Goal: Task Accomplishment & Management: Complete application form

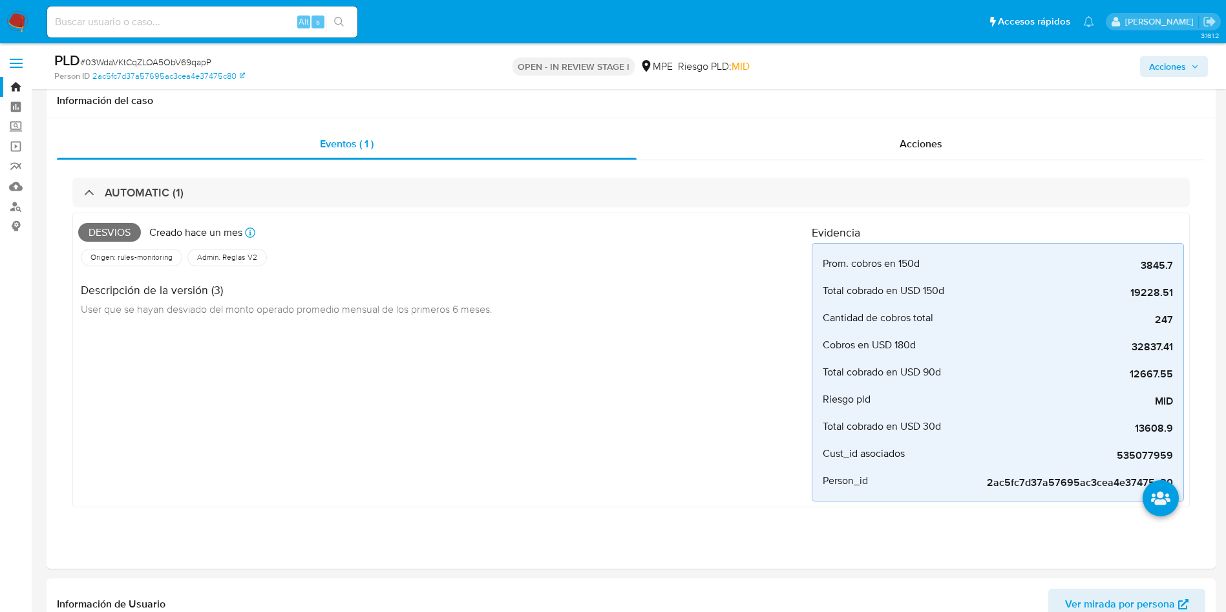
select select "10"
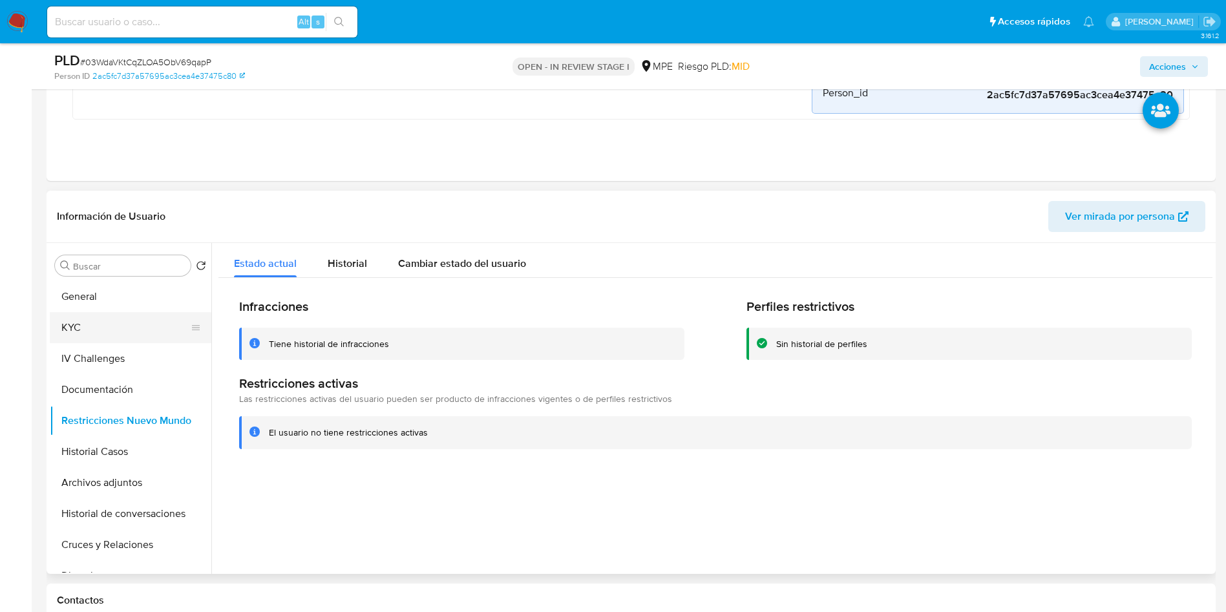
click at [116, 342] on button "KYC" at bounding box center [125, 327] width 151 height 31
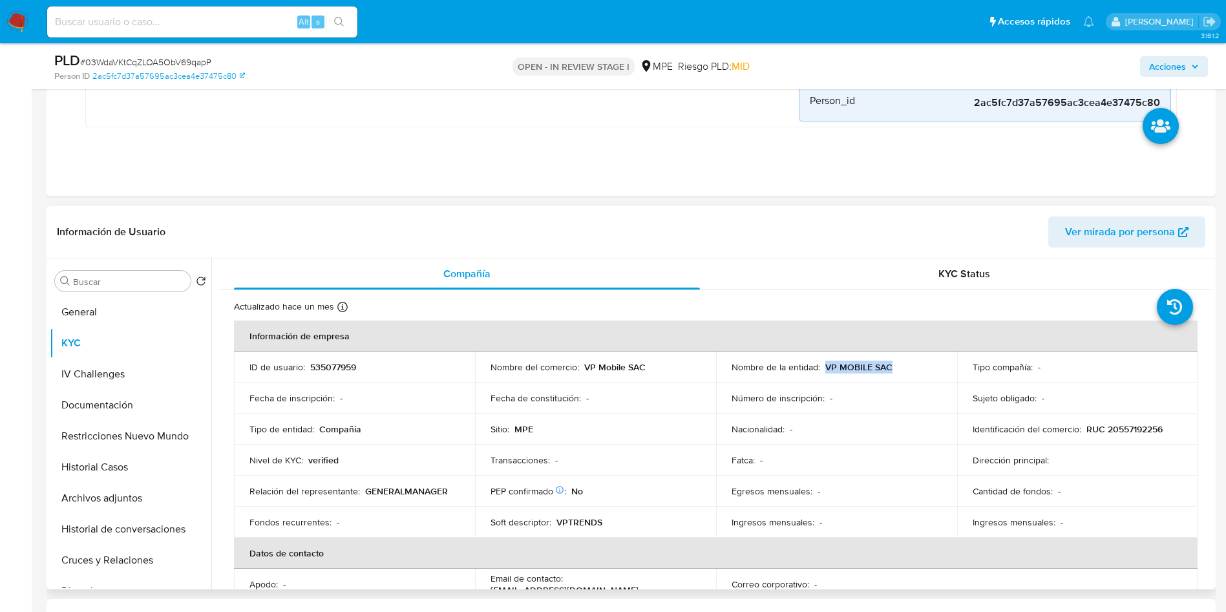
drag, startPoint x: 823, startPoint y: 362, endPoint x: 951, endPoint y: 363, distance: 128.6
click at [951, 363] on td "Nombre de la entidad : VP MOBILE SAC" at bounding box center [836, 367] width 241 height 31
copy p "VP MOBILE SAC"
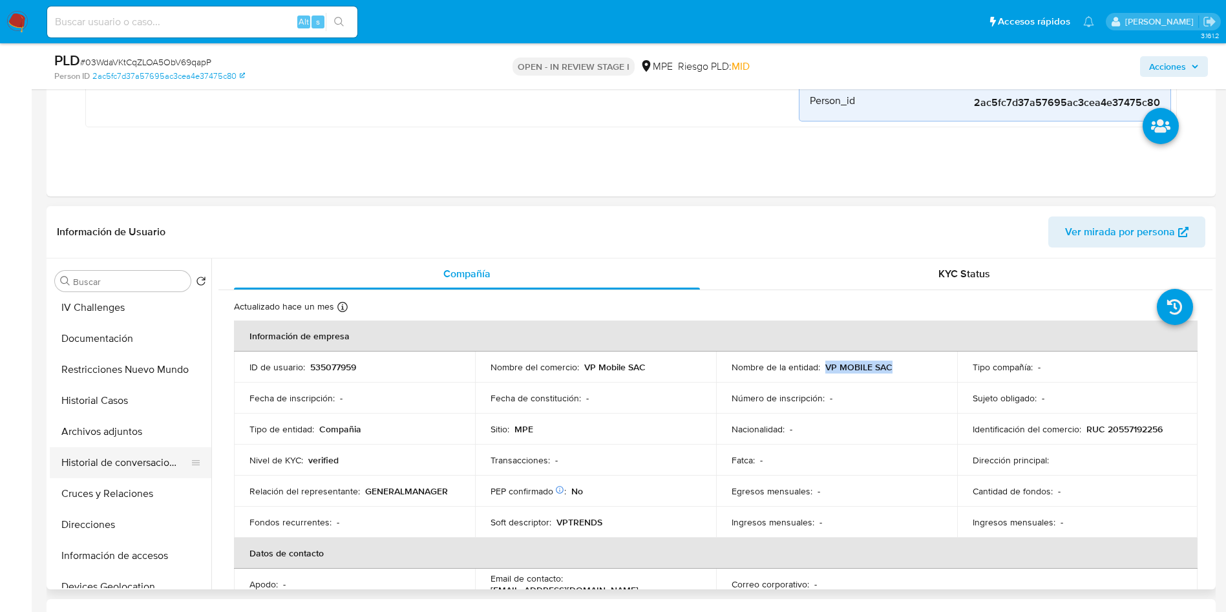
scroll to position [97, 0]
click at [158, 580] on button "Cuentas Bancarias" at bounding box center [125, 587] width 151 height 31
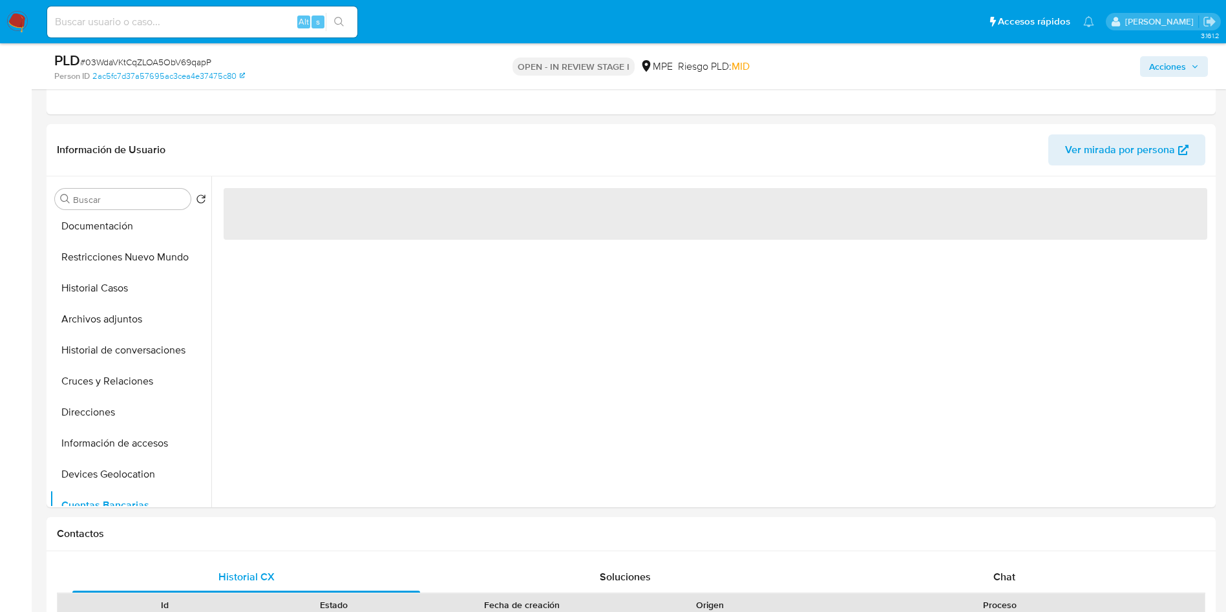
scroll to position [485, 0]
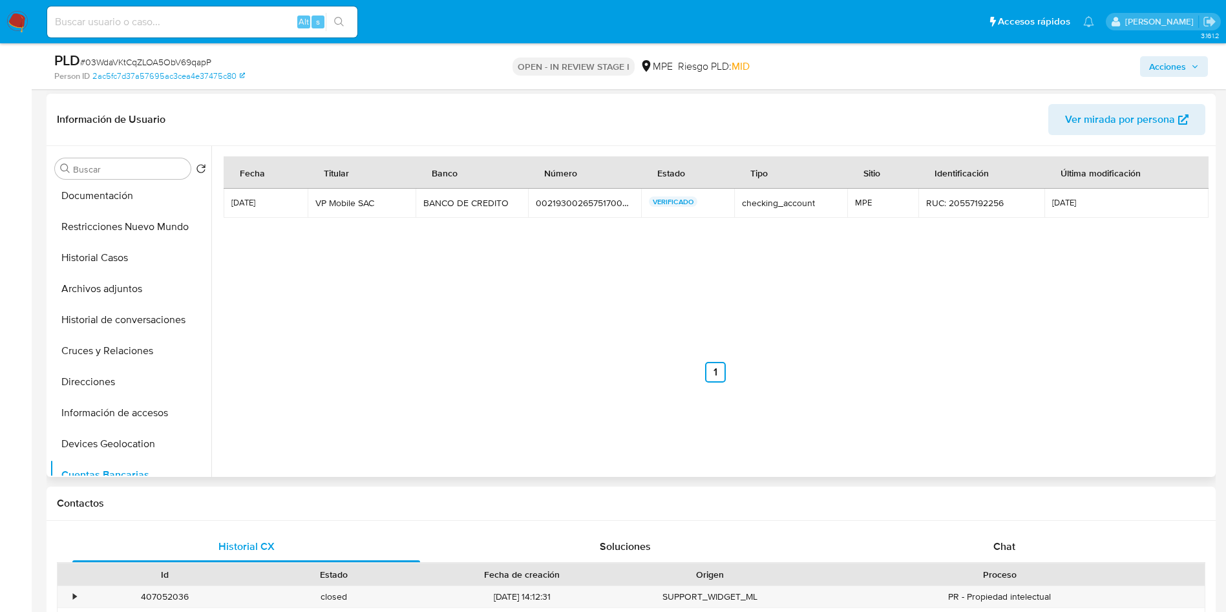
click at [460, 215] on td "BANCO DE CREDITO BANCO DE CREDITO" at bounding box center [471, 203] width 113 height 29
click at [580, 195] on td "00219300265751700413 00219300265751700413" at bounding box center [584, 203] width 113 height 29
click at [578, 202] on div "00219300265751700413" at bounding box center [585, 203] width 98 height 12
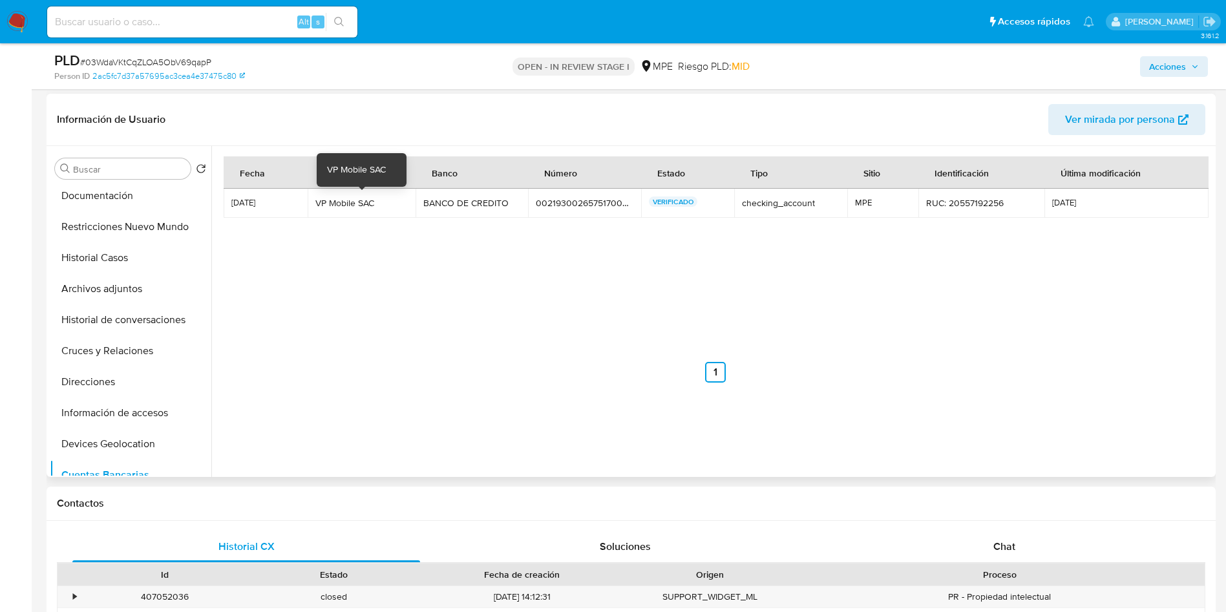
drag, startPoint x: 315, startPoint y: 200, endPoint x: 379, endPoint y: 204, distance: 64.7
click at [379, 204] on td "VP Mobile SAC VP Mobile SAC" at bounding box center [362, 203] width 108 height 29
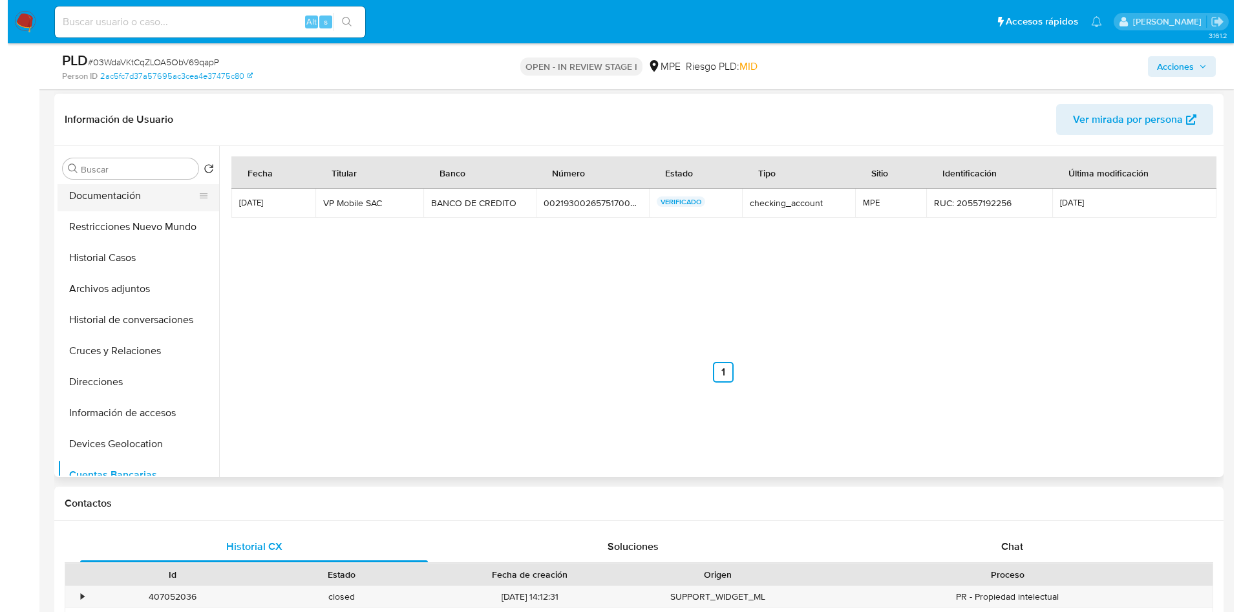
scroll to position [0, 0]
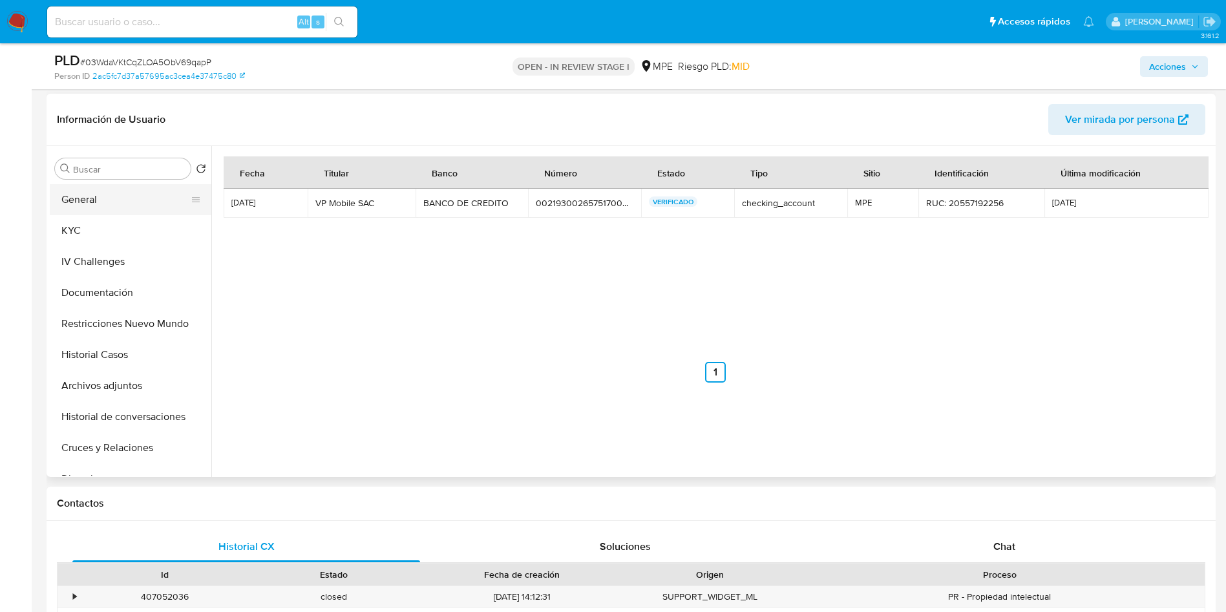
click at [115, 197] on button "General" at bounding box center [125, 199] width 151 height 31
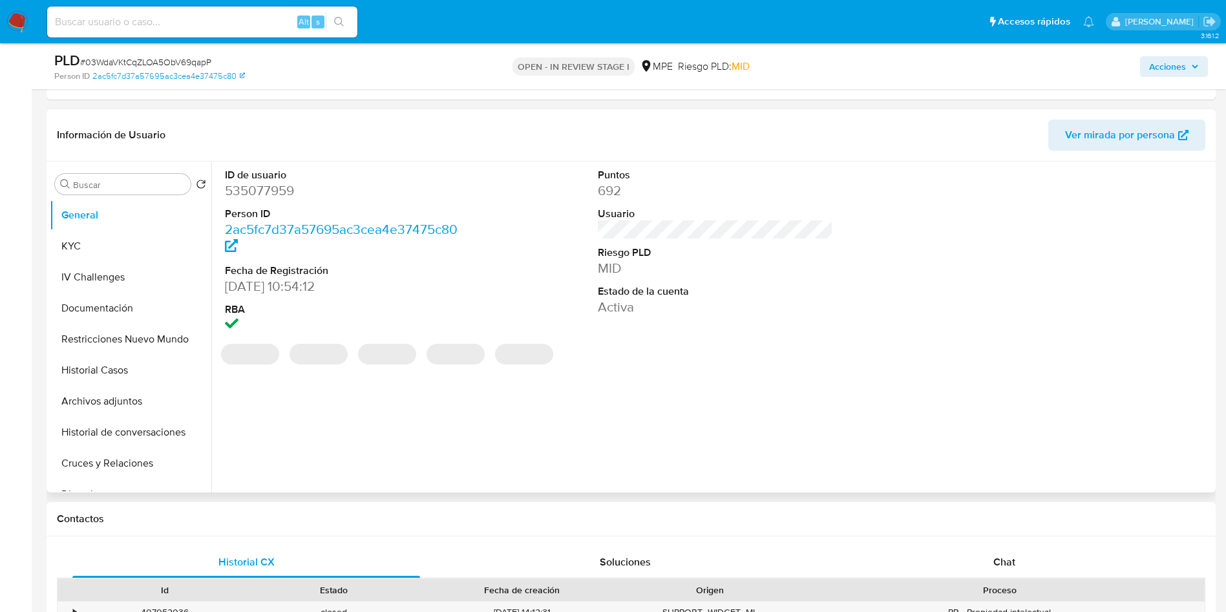
click at [283, 191] on dd "535077959" at bounding box center [343, 191] width 236 height 18
copy dd "535077959"
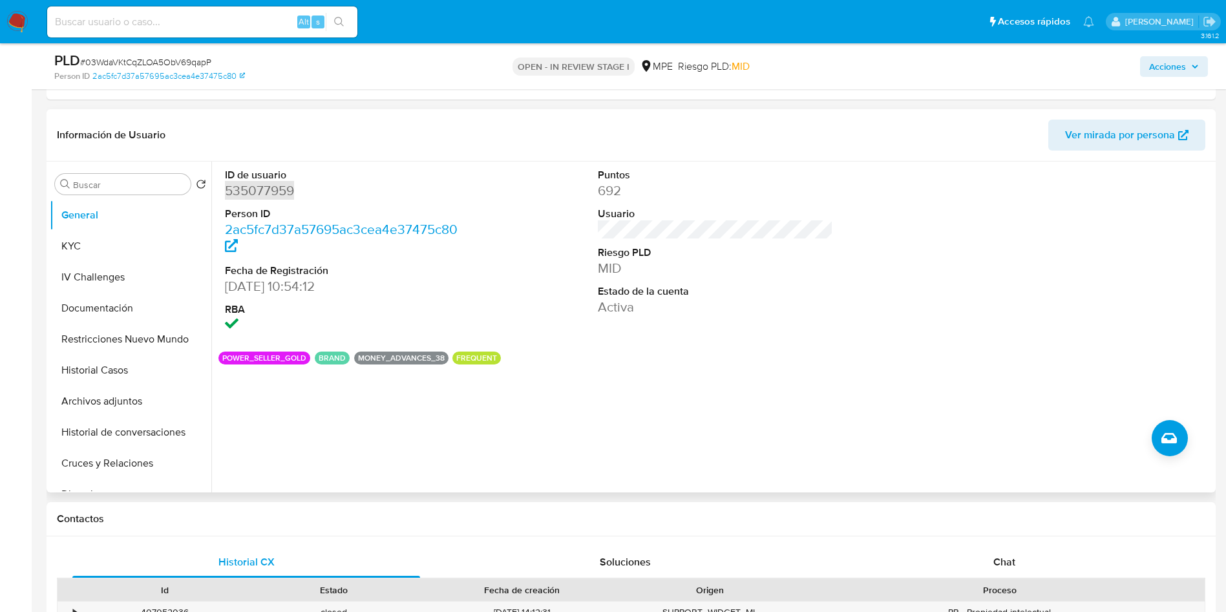
drag, startPoint x: 80, startPoint y: 247, endPoint x: 218, endPoint y: 318, distance: 154.9
click at [80, 247] on button "KYC" at bounding box center [131, 246] width 162 height 31
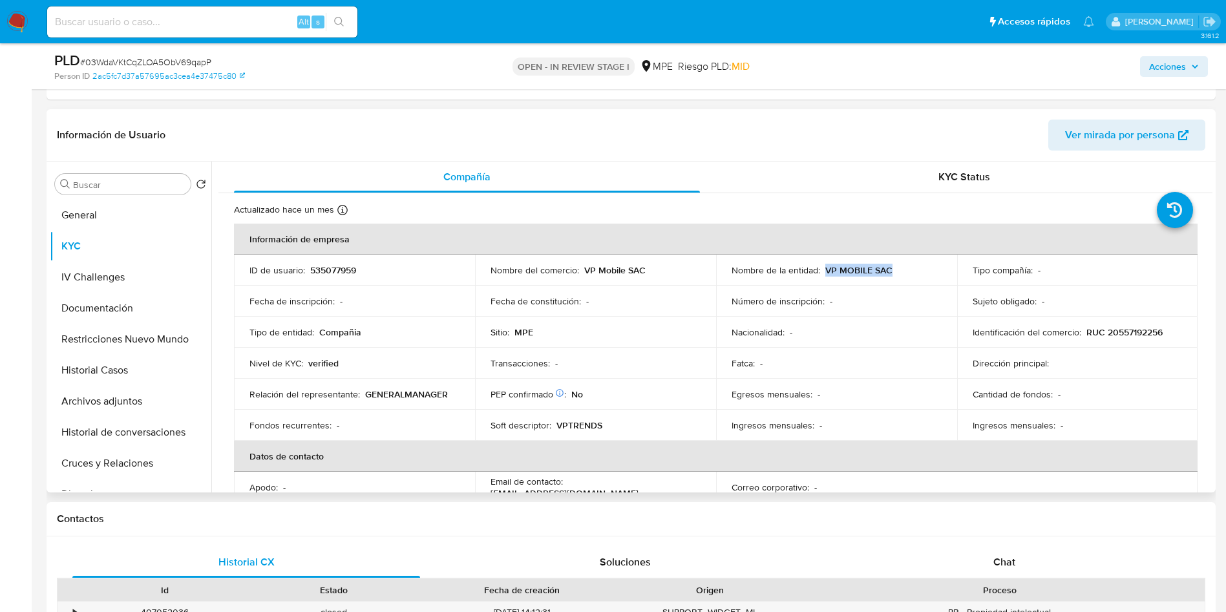
drag, startPoint x: 823, startPoint y: 269, endPoint x: 900, endPoint y: 264, distance: 77.7
click at [900, 264] on div "Nombre de la entidad : VP MOBILE SAC" at bounding box center [836, 270] width 210 height 12
copy p "VP MOBILE SAC"
click at [127, 407] on button "Archivos adjuntos" at bounding box center [131, 401] width 162 height 31
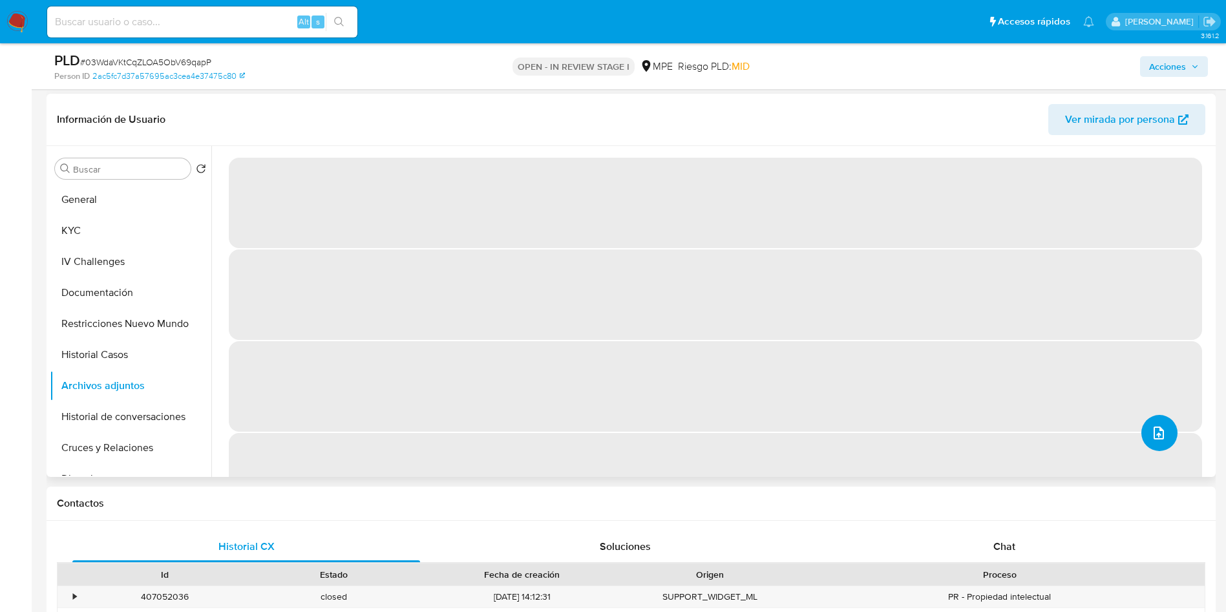
click at [1159, 429] on icon "upload-file" at bounding box center [1159, 433] width 16 height 16
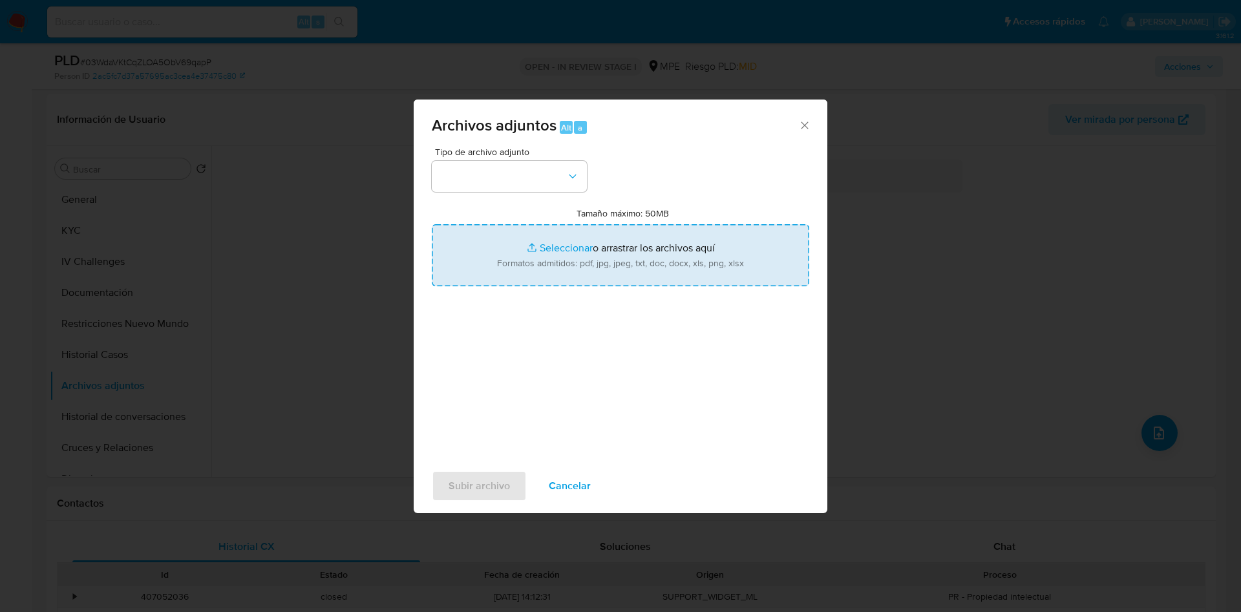
click at [620, 246] on input "Tamaño máximo: 50MB Seleccionar archivos" at bounding box center [620, 255] width 377 height 62
type input "C:\fakepath\Case Log 535077959 - 26_09_2025.pdf"
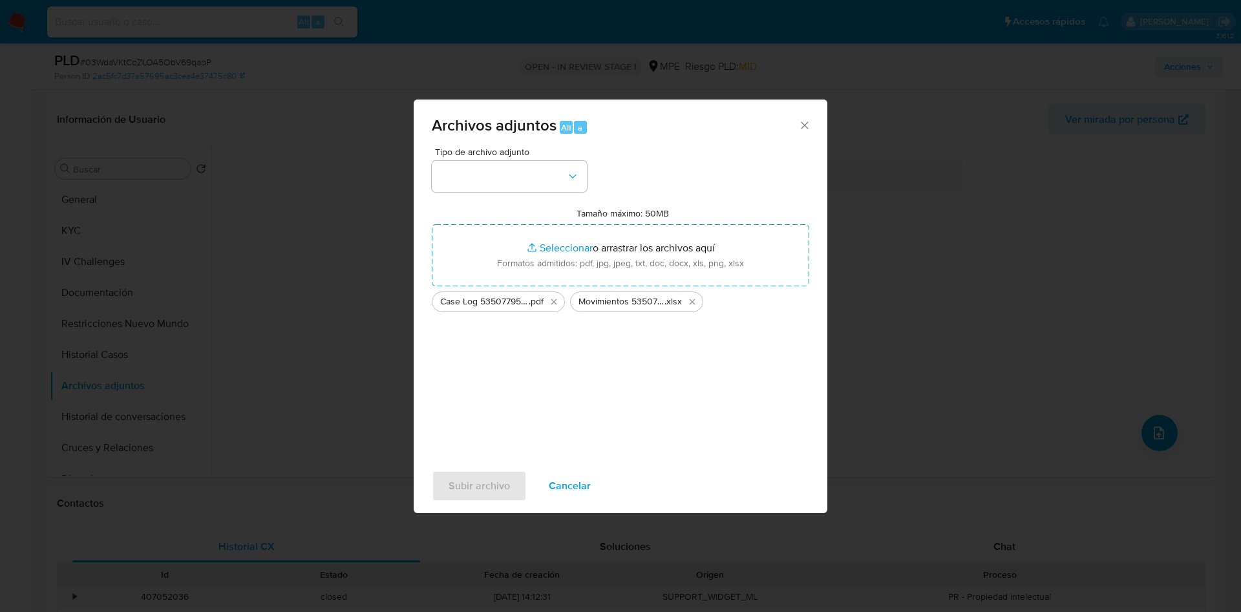
click at [492, 193] on div "Tipo de archivo adjunto Tamaño máximo: 50MB Seleccionar archivos Seleccionar o …" at bounding box center [620, 299] width 377 height 305
click at [490, 183] on button "button" at bounding box center [509, 176] width 155 height 31
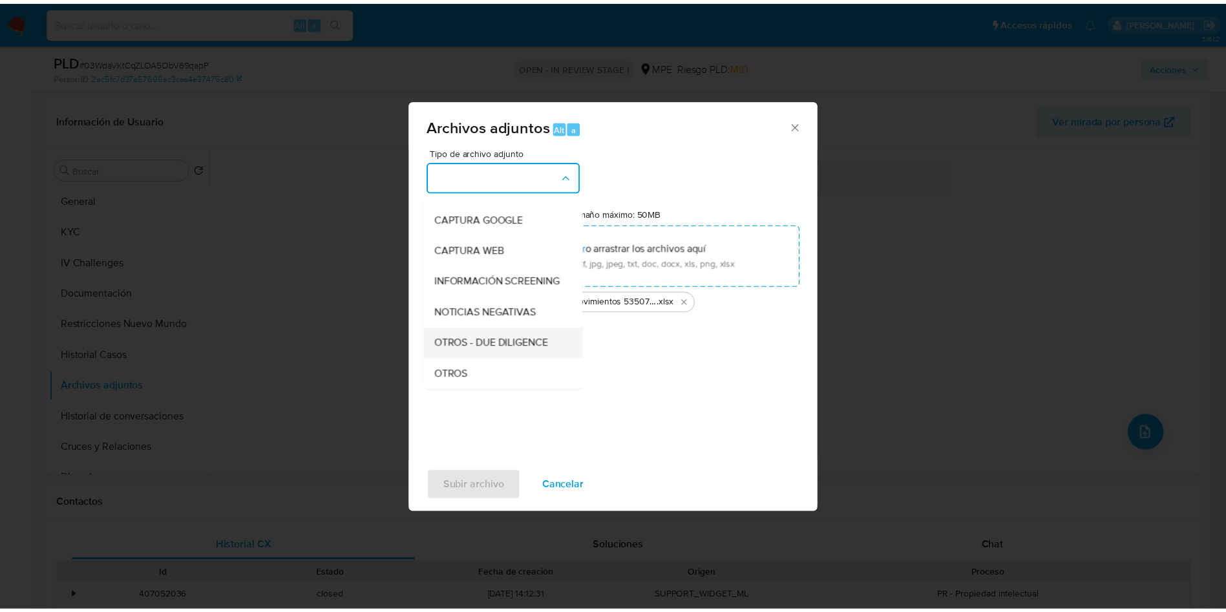
scroll to position [97, 0]
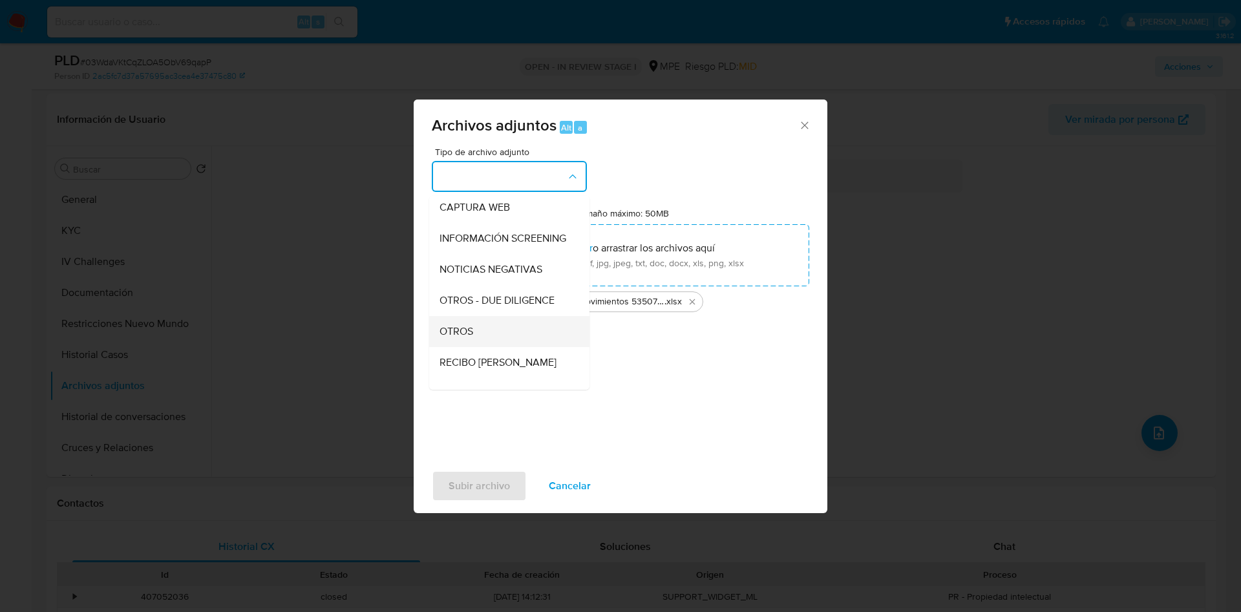
click at [492, 342] on div "OTROS" at bounding box center [505, 331] width 132 height 31
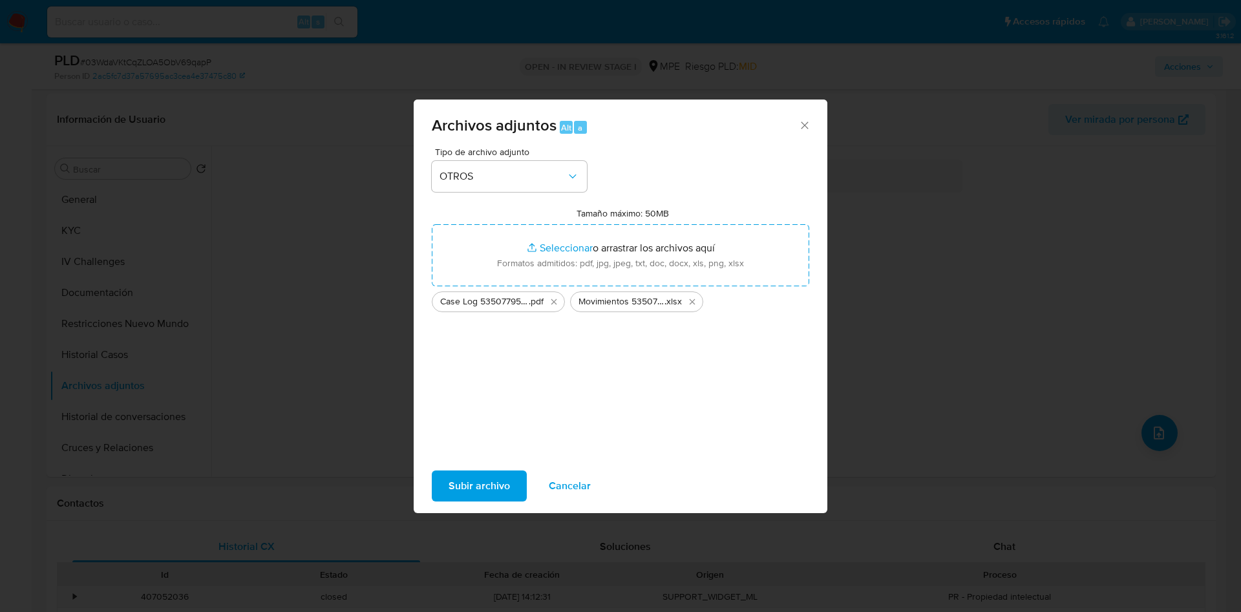
click at [506, 481] on span "Subir archivo" at bounding box center [478, 486] width 61 height 28
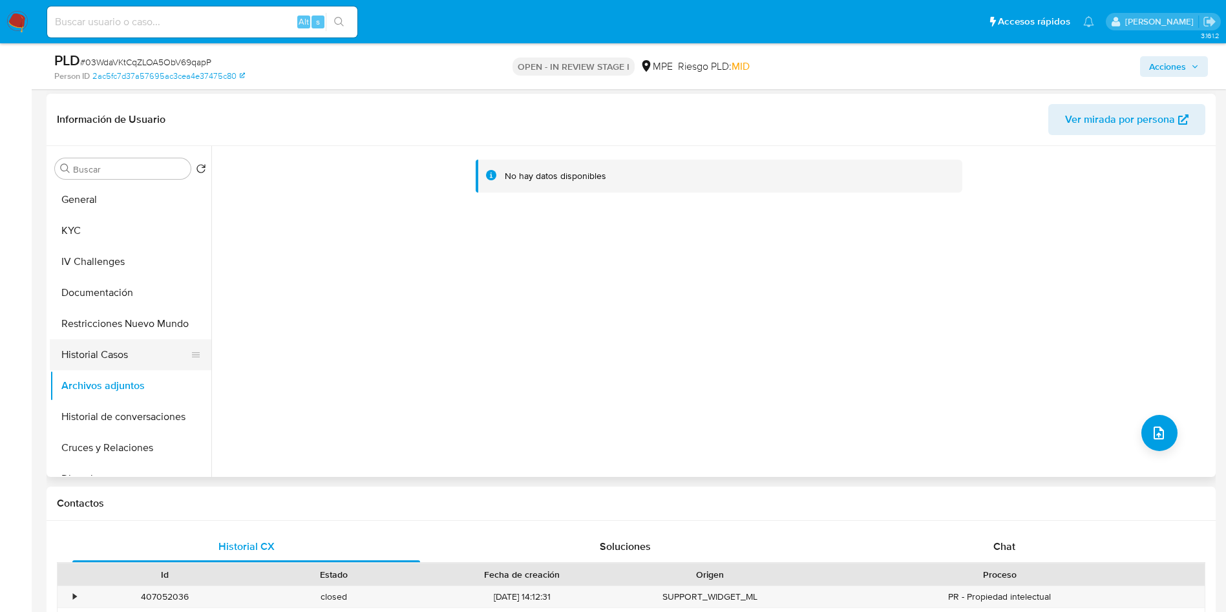
click at [163, 355] on button "Historial Casos" at bounding box center [125, 354] width 151 height 31
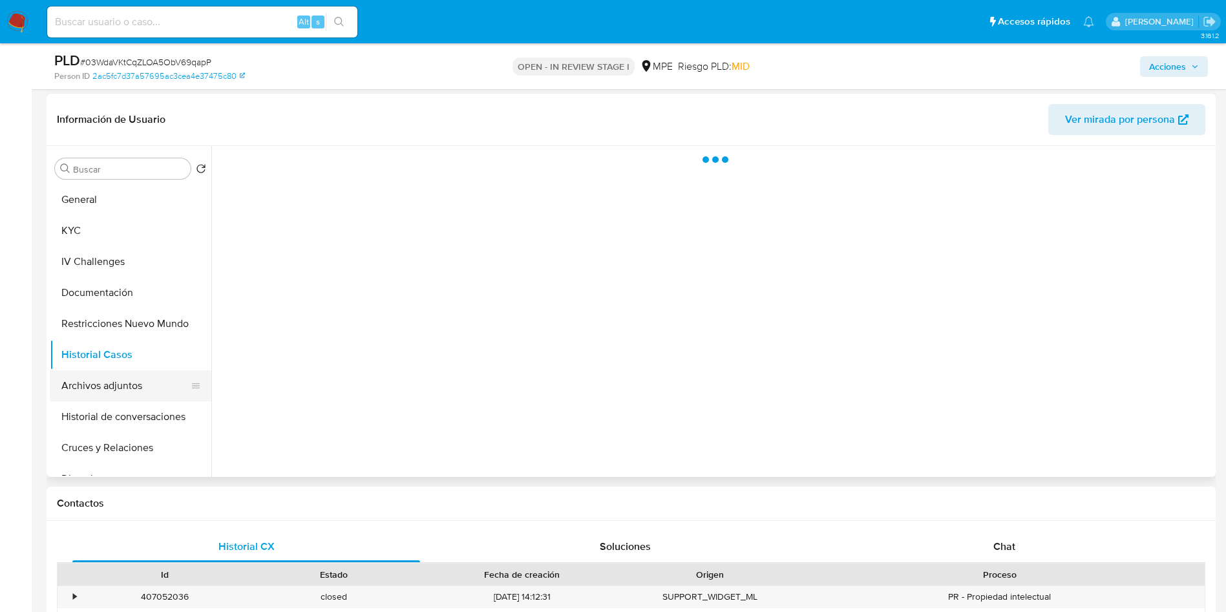
click at [162, 383] on button "Archivos adjuntos" at bounding box center [125, 385] width 151 height 31
click at [1179, 61] on span "Acciones" at bounding box center [1167, 66] width 37 height 21
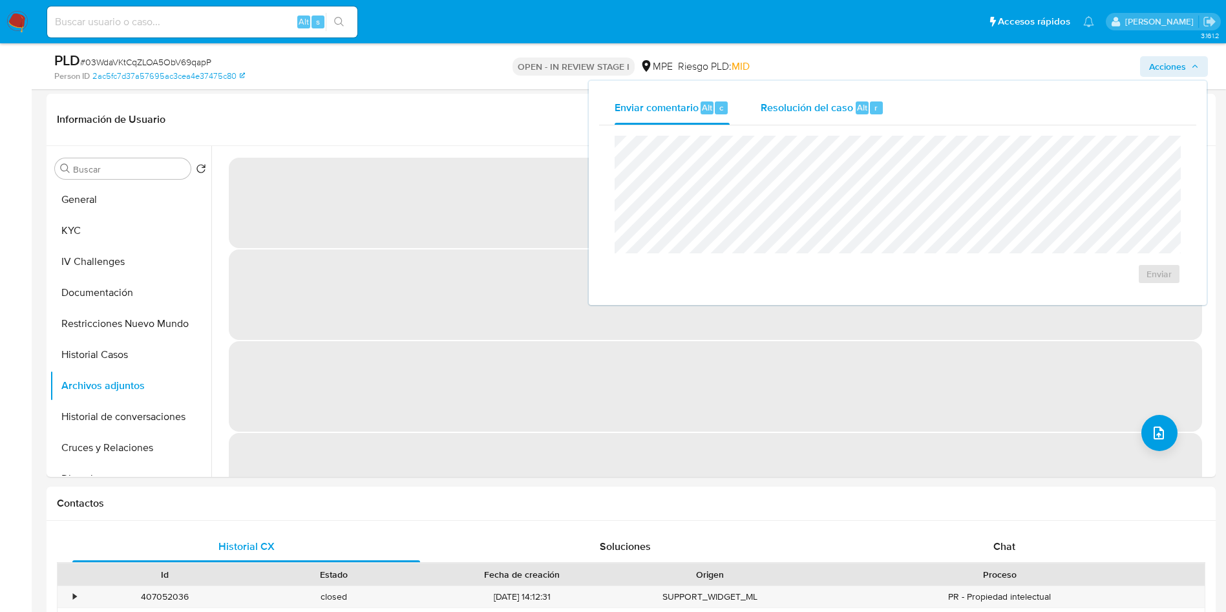
click at [823, 101] on span "Resolución del caso" at bounding box center [807, 107] width 92 height 15
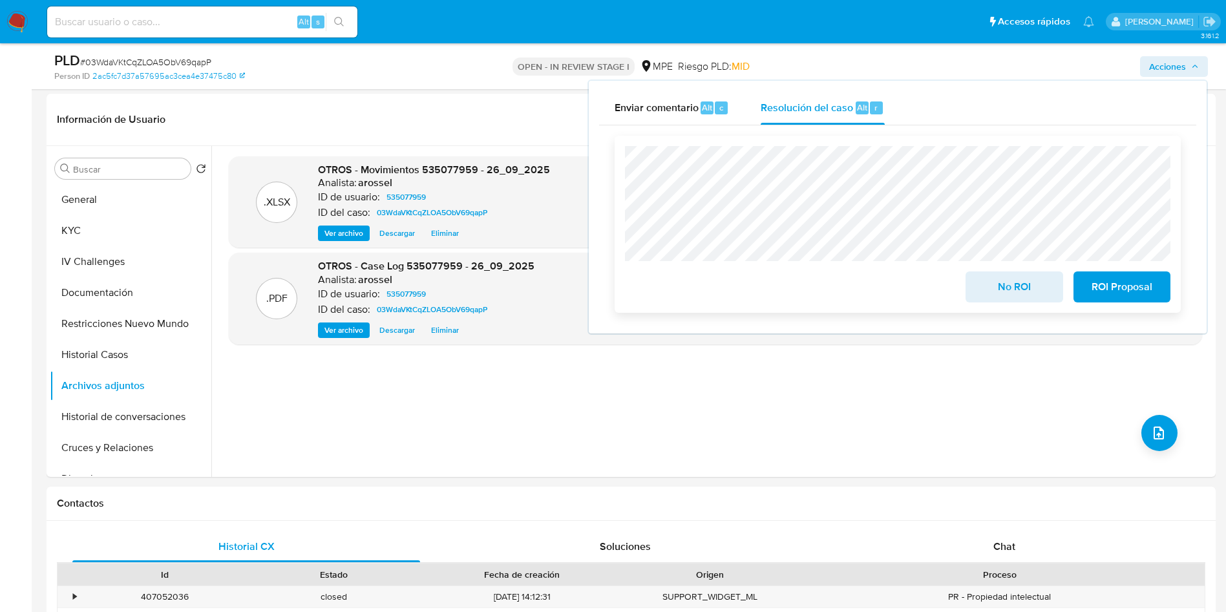
click at [997, 295] on span "No ROI" at bounding box center [1013, 287] width 63 height 28
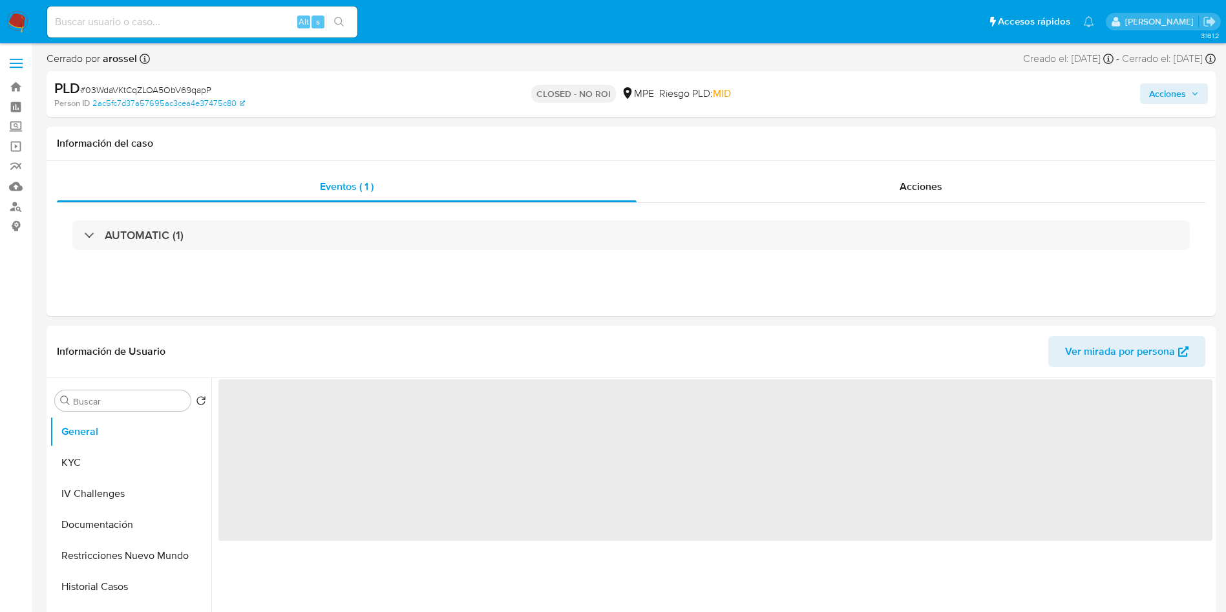
select select "10"
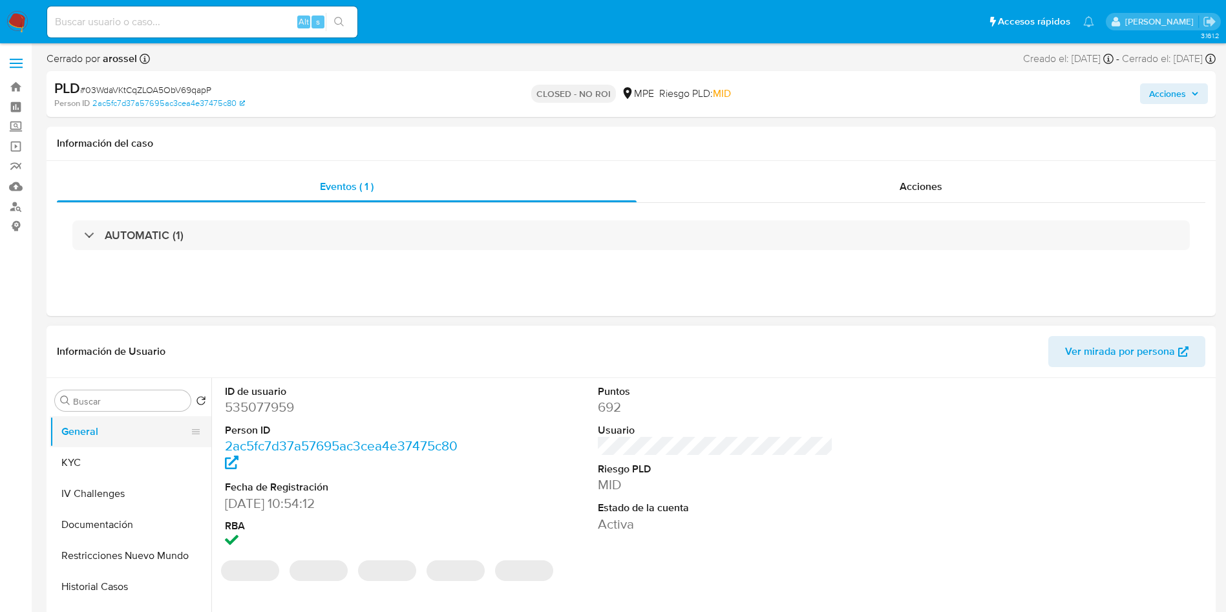
drag, startPoint x: 79, startPoint y: 468, endPoint x: 140, endPoint y: 443, distance: 65.4
click at [79, 468] on button "KYC" at bounding box center [131, 462] width 162 height 31
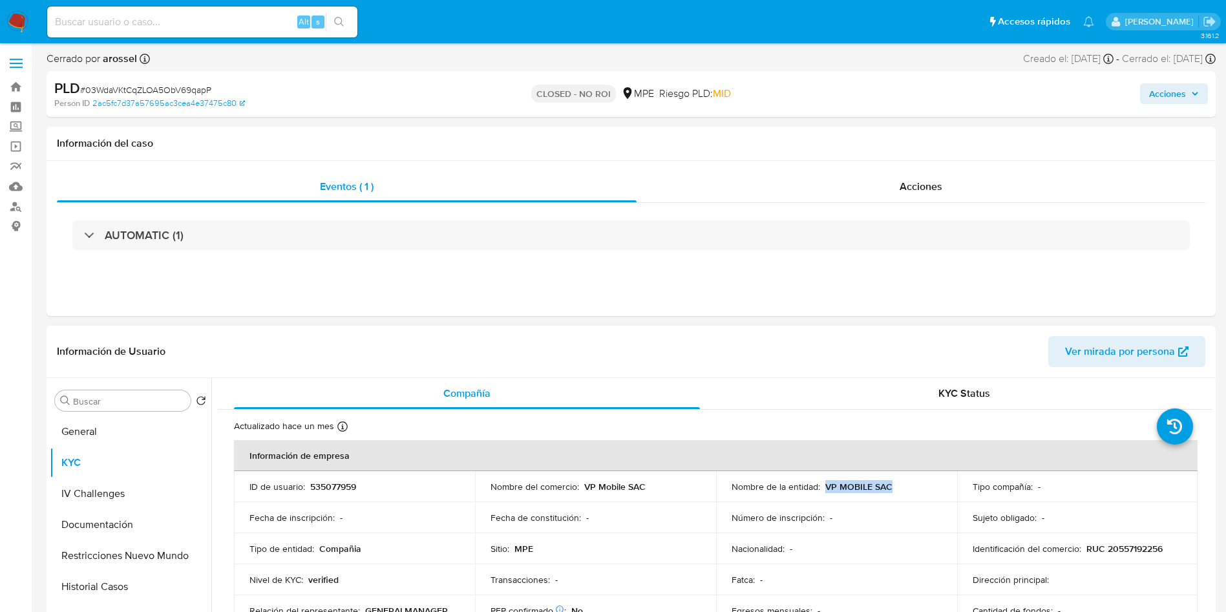
drag, startPoint x: 822, startPoint y: 489, endPoint x: 906, endPoint y: 487, distance: 84.0
click at [906, 487] on div "Nombre de la entidad : VP MOBILE SAC" at bounding box center [836, 487] width 210 height 12
copy p "VP MOBILE SAC"
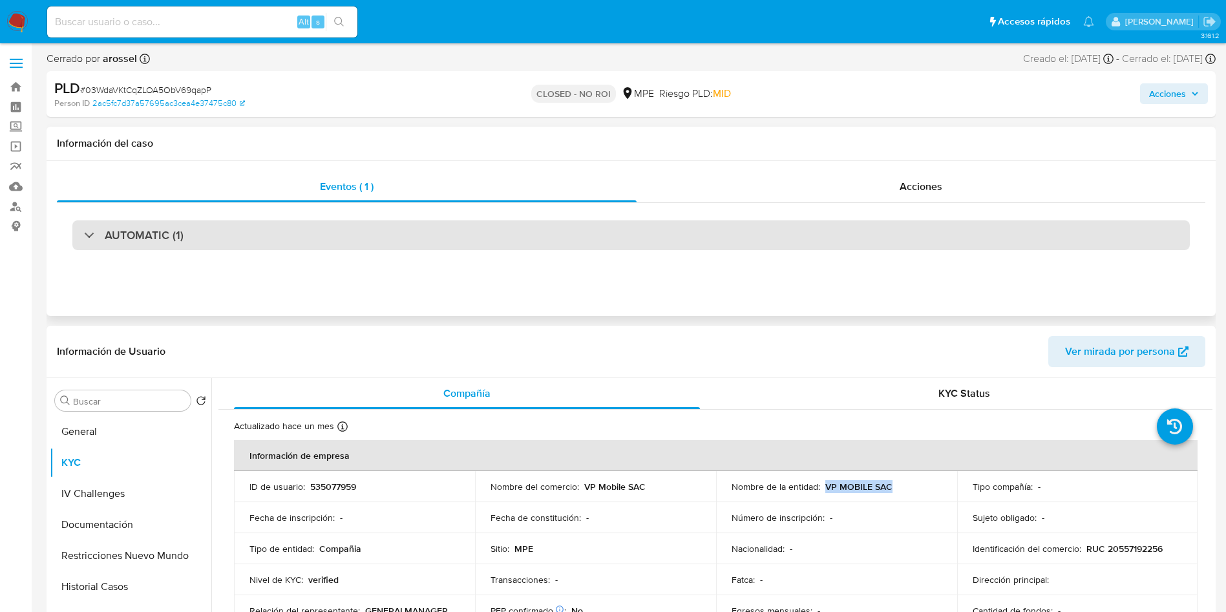
click at [187, 246] on div "AUTOMATIC (1)" at bounding box center [630, 235] width 1117 height 30
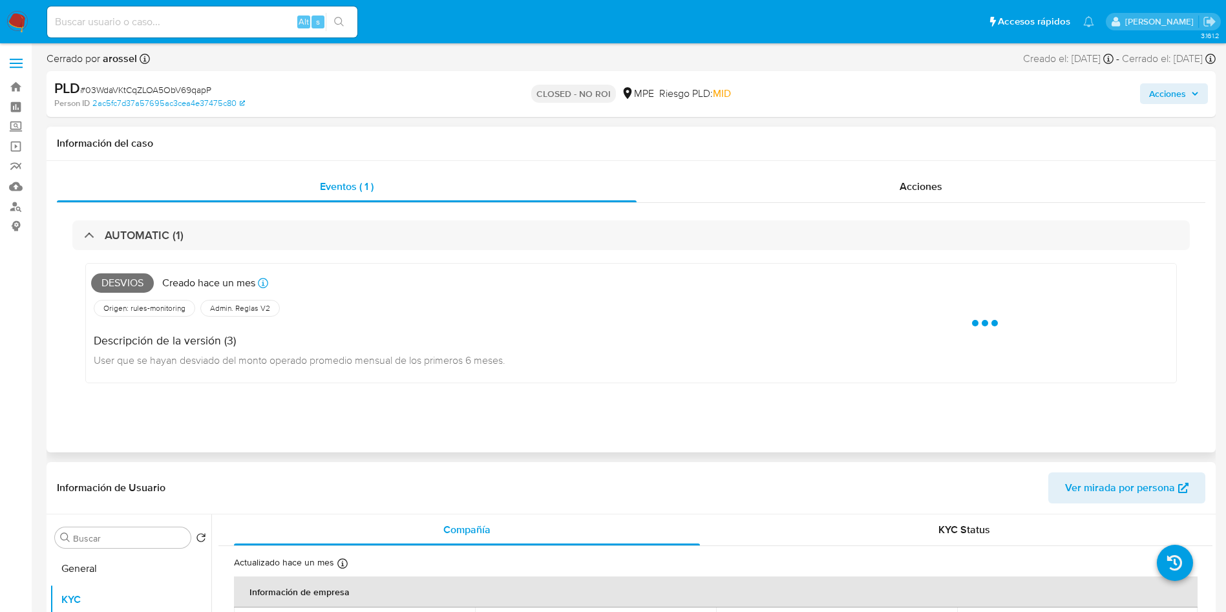
click at [118, 283] on span "Desvios" at bounding box center [122, 282] width 63 height 19
copy span "Desvios"
